Goal: Information Seeking & Learning: Learn about a topic

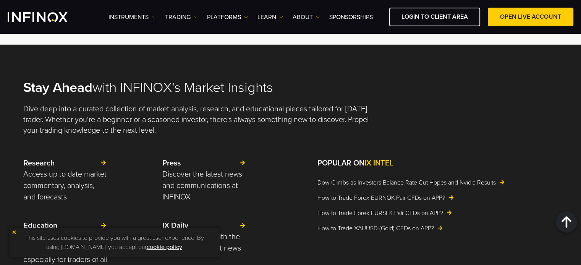
scroll to position [1686, 0]
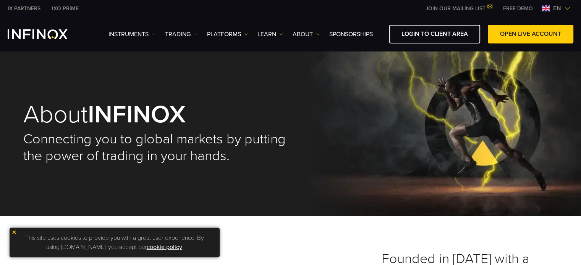
click at [320, 35] on ul "Instruments Instruments Product Information TRADING Accounts DEMO" at bounding box center [240, 34] width 264 height 9
click at [319, 35] on img at bounding box center [318, 34] width 4 height 4
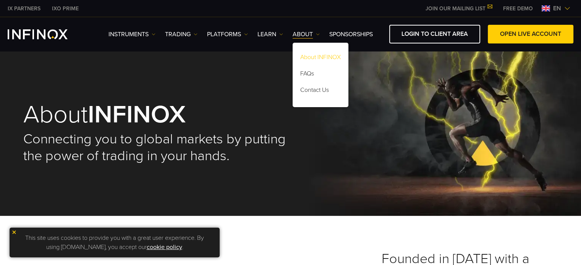
click at [317, 60] on link "About INFINOX" at bounding box center [320, 58] width 56 height 16
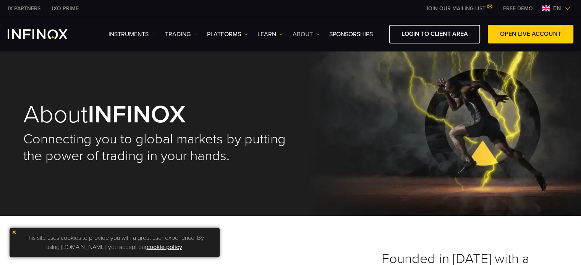
click at [315, 35] on link "ABOUT" at bounding box center [305, 34] width 27 height 9
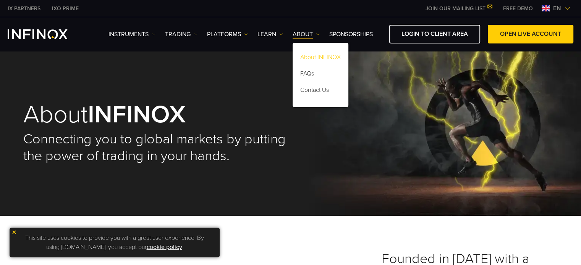
click at [312, 55] on link "About INFINOX" at bounding box center [320, 58] width 56 height 16
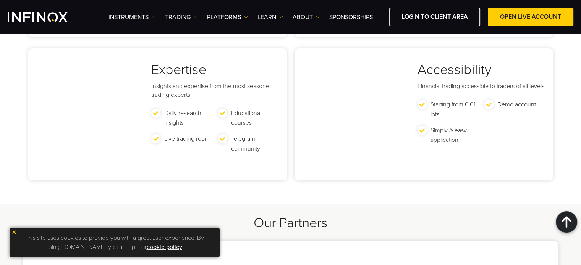
scroll to position [1007, 0]
